Goal: Information Seeking & Learning: Learn about a topic

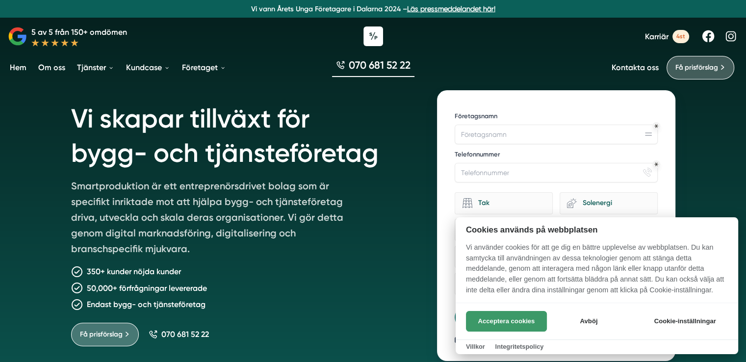
click at [503, 318] on button "Acceptera cookies" at bounding box center [506, 321] width 81 height 21
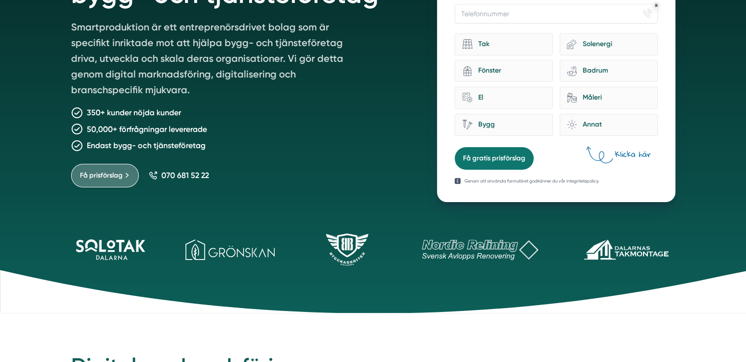
scroll to position [162, 0]
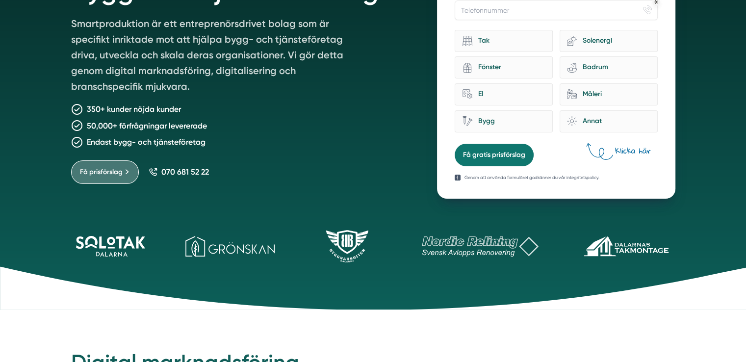
drag, startPoint x: 501, startPoint y: 317, endPoint x: 522, endPoint y: 291, distance: 32.8
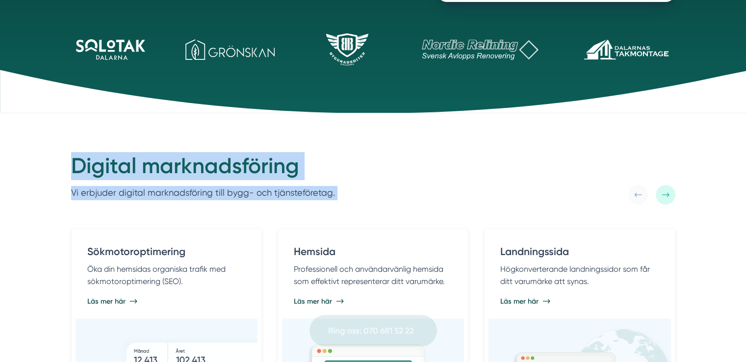
scroll to position [571, 0]
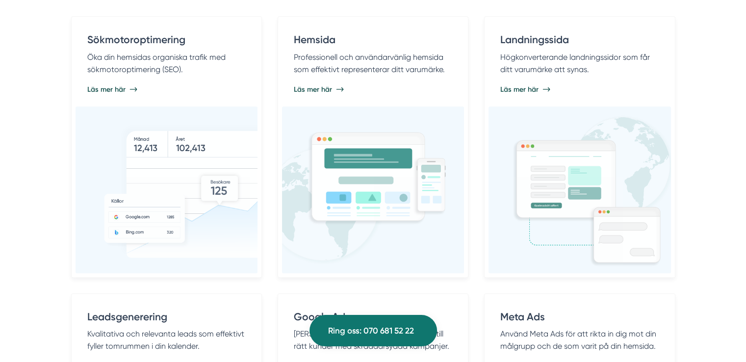
click at [703, 138] on div "Digital marknadsföring Vi erbjuder digital marknadsföring till bygg- och tjänst…" at bounding box center [373, 247] width 746 height 693
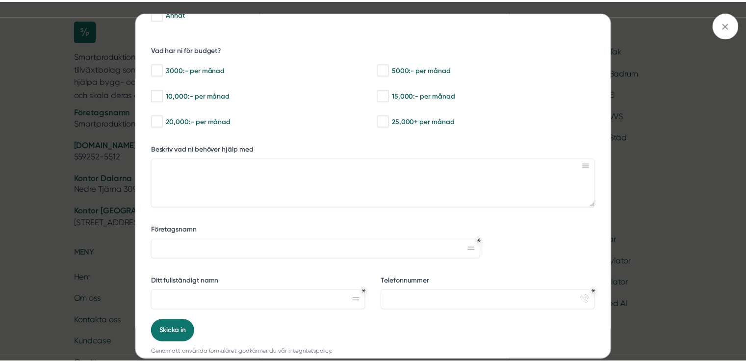
scroll to position [208, 0]
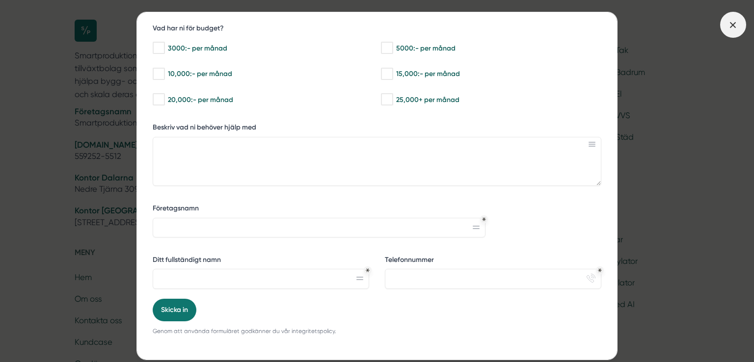
click at [732, 25] on icon at bounding box center [732, 25] width 11 height 11
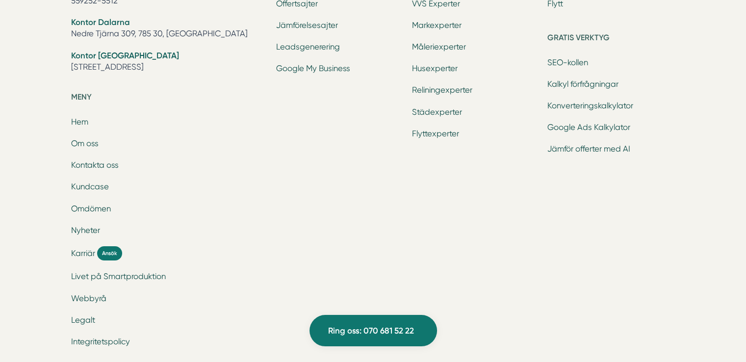
scroll to position [3274, 0]
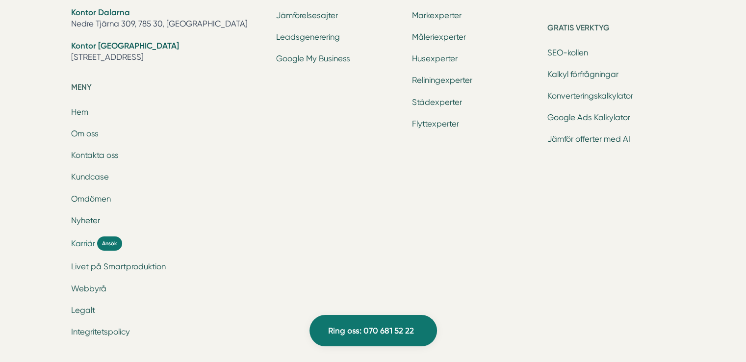
click at [82, 240] on span "Karriär" at bounding box center [83, 243] width 24 height 11
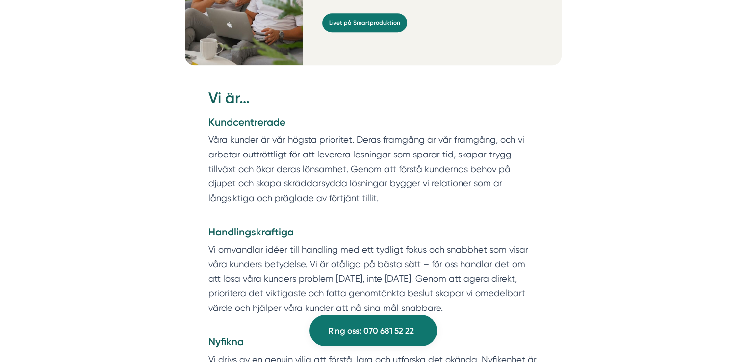
scroll to position [632, 0]
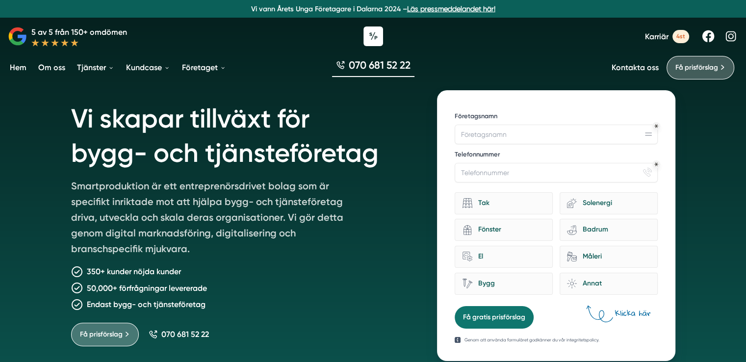
click at [628, 69] on link "Kontakta oss" at bounding box center [635, 67] width 47 height 9
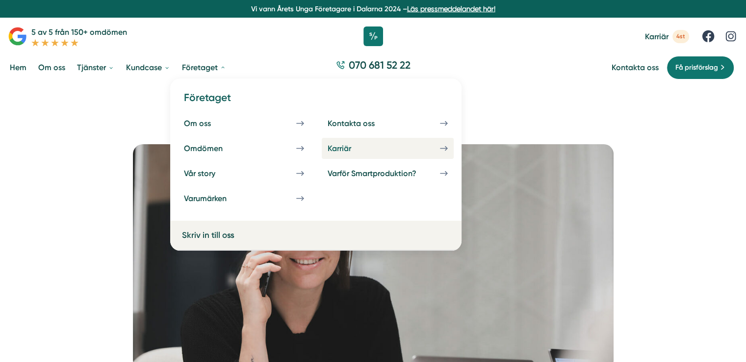
click at [345, 148] on div "Karriär" at bounding box center [351, 148] width 47 height 9
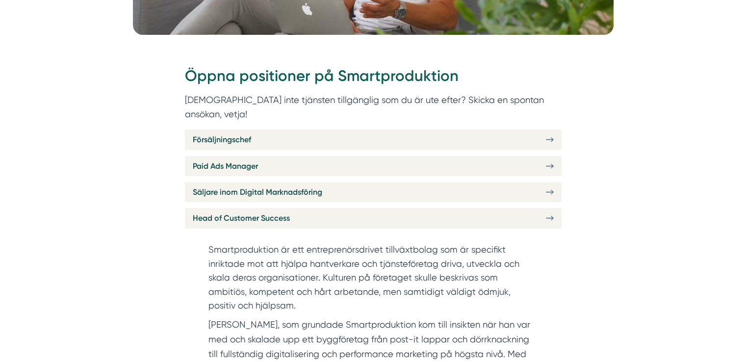
scroll to position [338, 0]
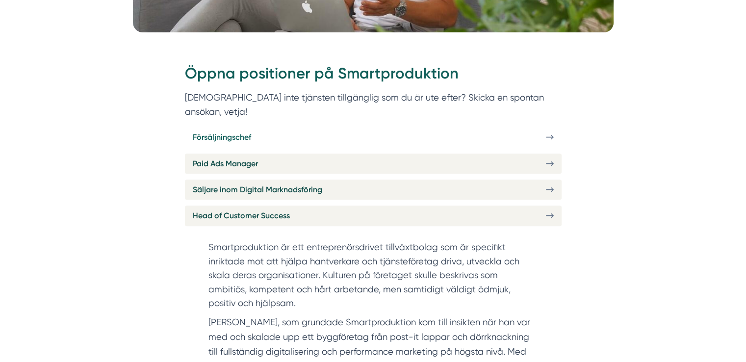
click at [329, 127] on link "Försäljningschef" at bounding box center [373, 137] width 377 height 20
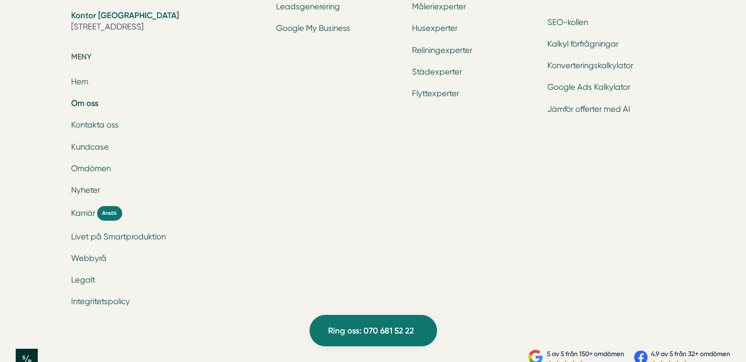
scroll to position [3285, 0]
click at [82, 218] on span "Karriär" at bounding box center [83, 212] width 24 height 11
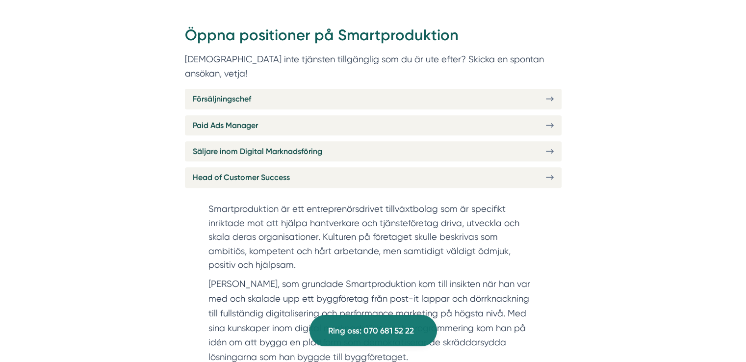
scroll to position [374, 0]
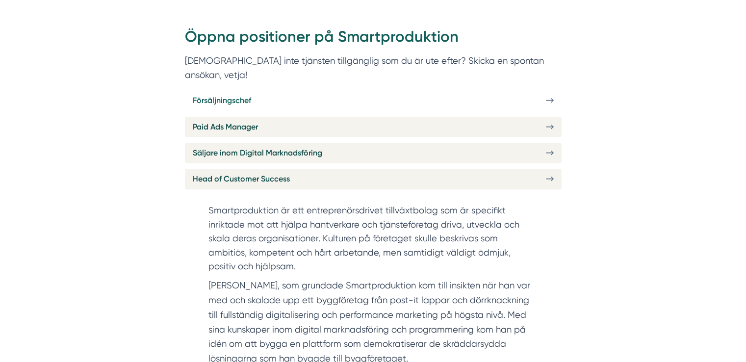
click at [220, 90] on link "Försäljningschef" at bounding box center [373, 100] width 377 height 20
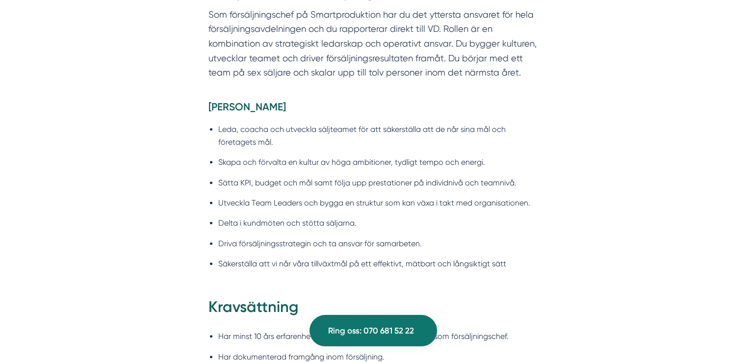
scroll to position [734, 0]
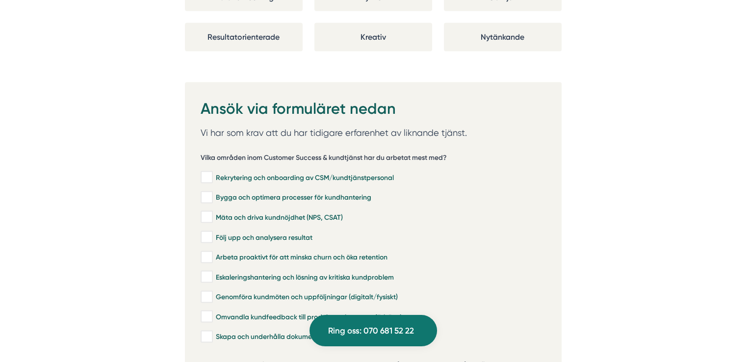
scroll to position [1967, 0]
